Goal: Transaction & Acquisition: Book appointment/travel/reservation

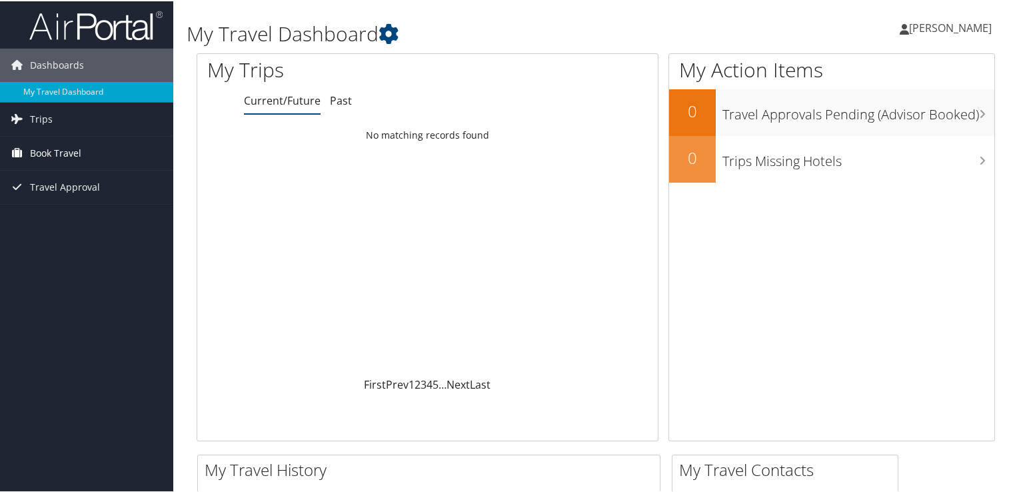
click at [67, 151] on span "Book Travel" at bounding box center [55, 151] width 51 height 33
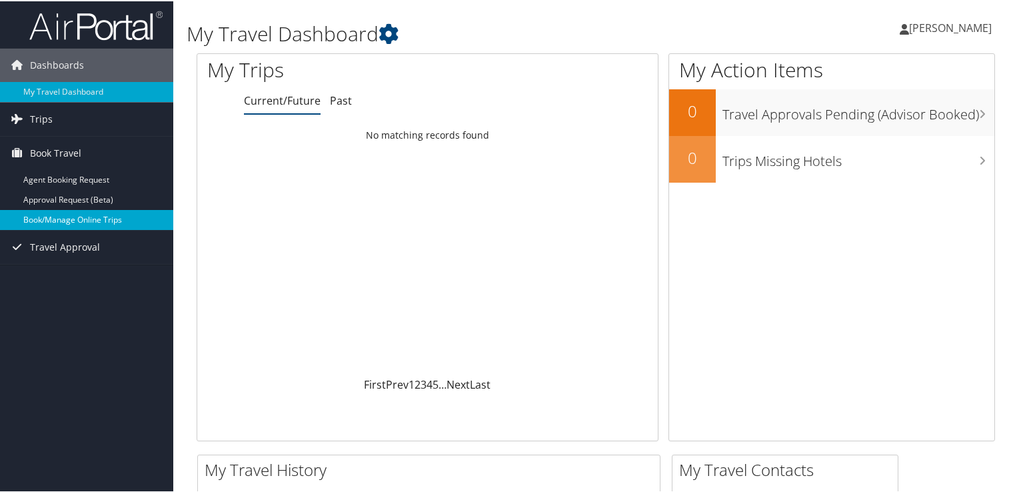
click at [67, 215] on link "Book/Manage Online Trips" at bounding box center [86, 219] width 173 height 20
click at [17, 245] on icon at bounding box center [17, 245] width 20 height 20
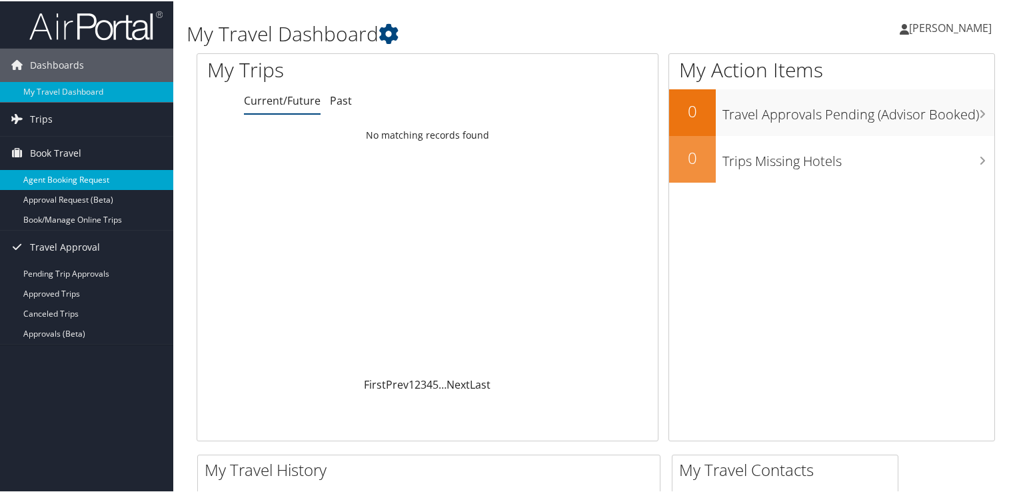
click at [68, 177] on link "Agent Booking Request" at bounding box center [86, 179] width 173 height 20
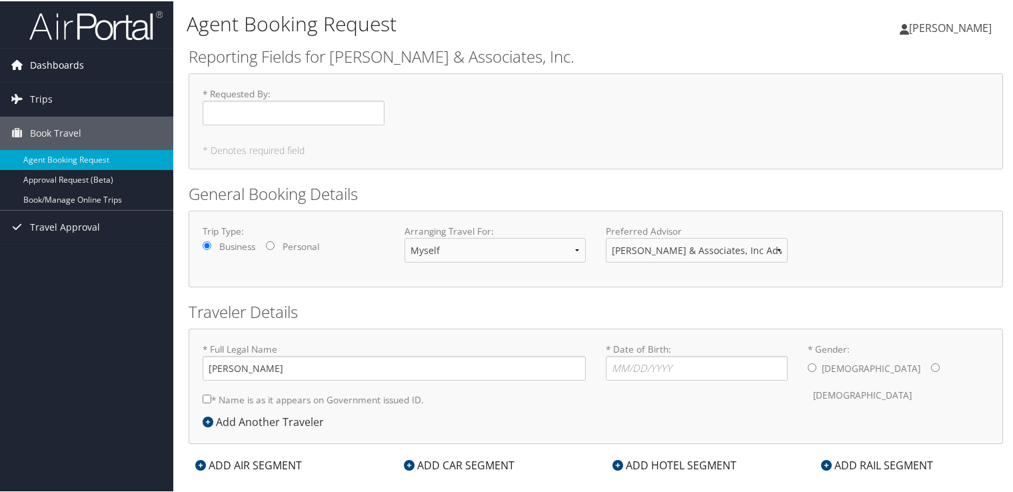
click at [56, 63] on span "Dashboards" at bounding box center [57, 63] width 54 height 33
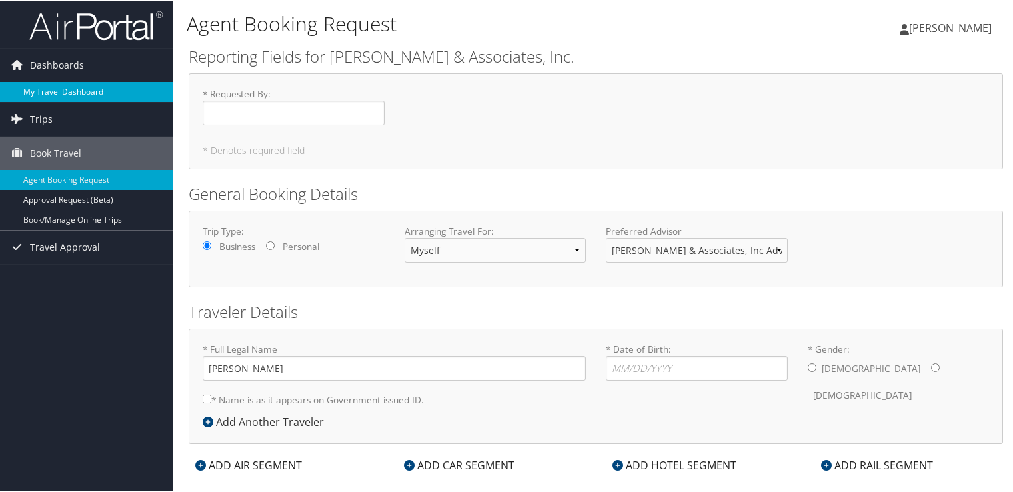
click at [73, 93] on link "My Travel Dashboard" at bounding box center [86, 91] width 173 height 20
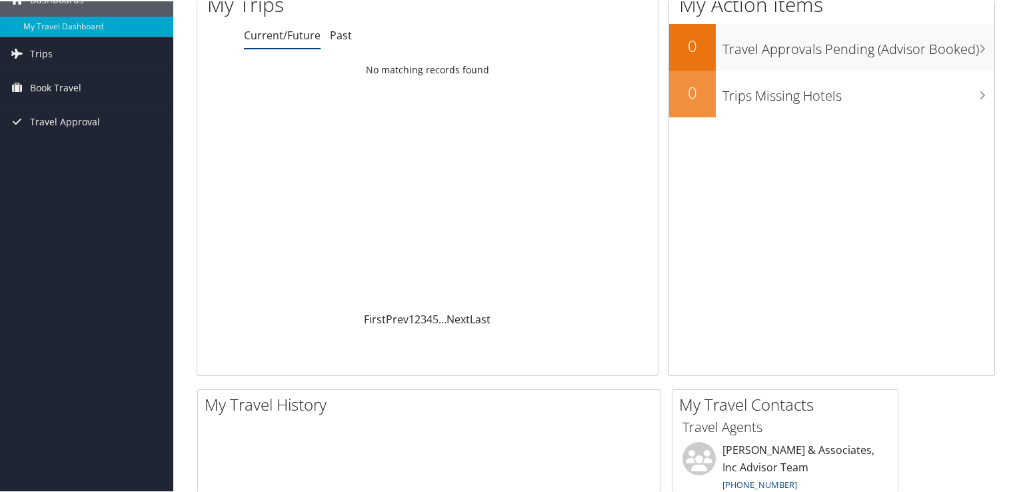
scroll to position [333, 0]
